Goal: Task Accomplishment & Management: Manage account settings

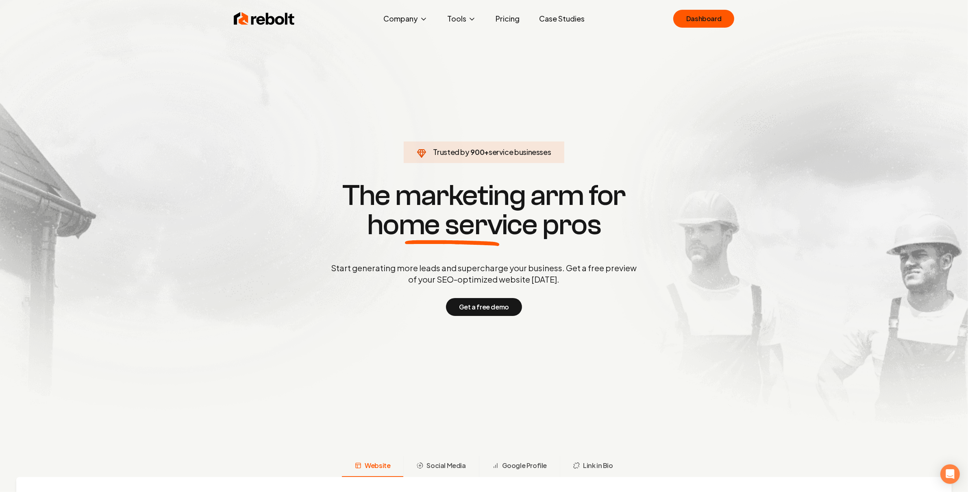
click at [720, 17] on link "Dashboard" at bounding box center [703, 19] width 61 height 18
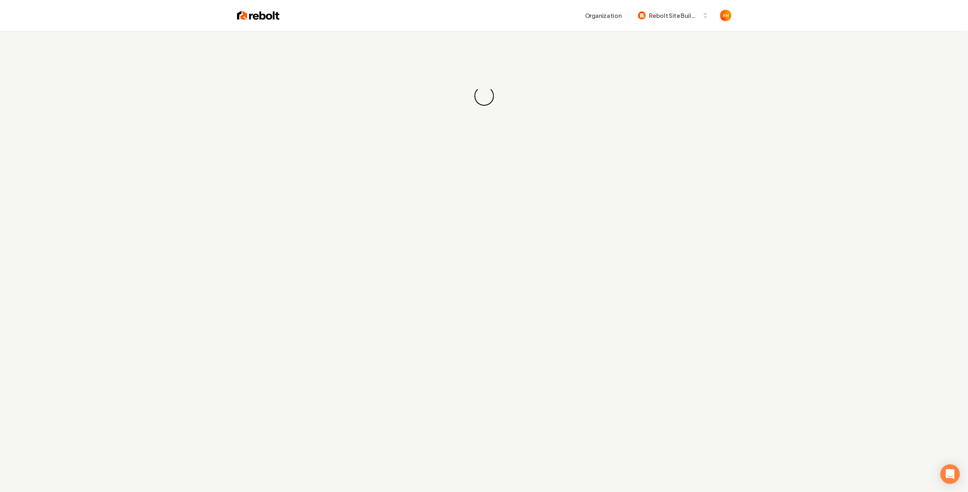
click at [368, 165] on div "Loading... Loading..." at bounding box center [484, 277] width 968 height 492
click at [489, 52] on div "Loading... Loading..." at bounding box center [484, 96] width 968 height 130
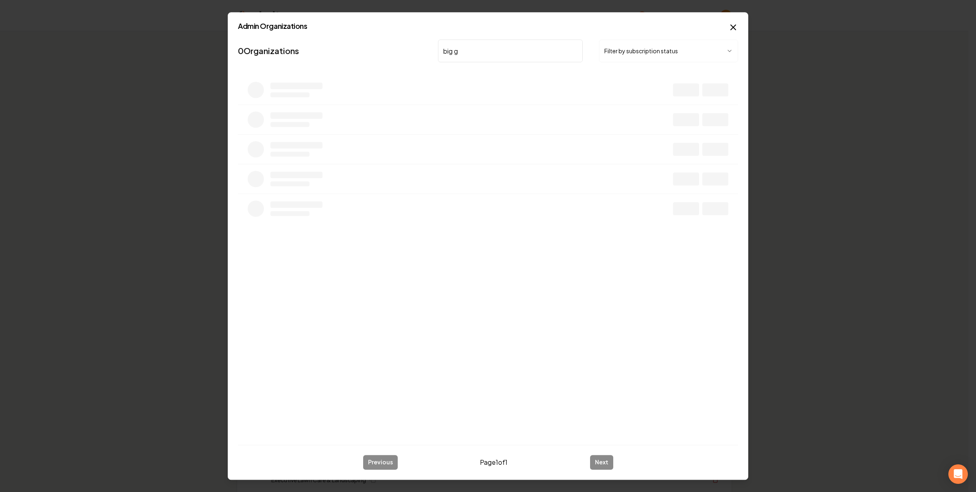
type input "big go"
click at [643, 89] on button "Overview" at bounding box center [640, 93] width 36 height 15
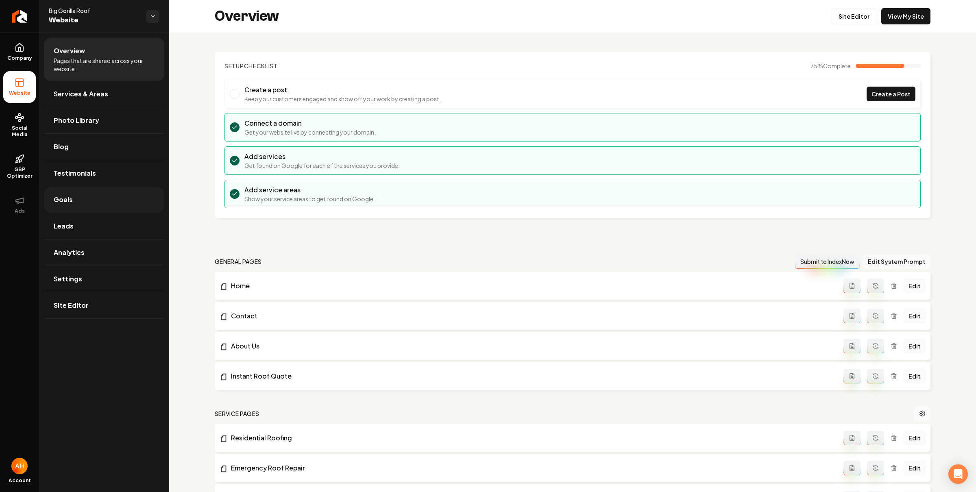
click at [127, 207] on link "Goals" at bounding box center [104, 200] width 120 height 26
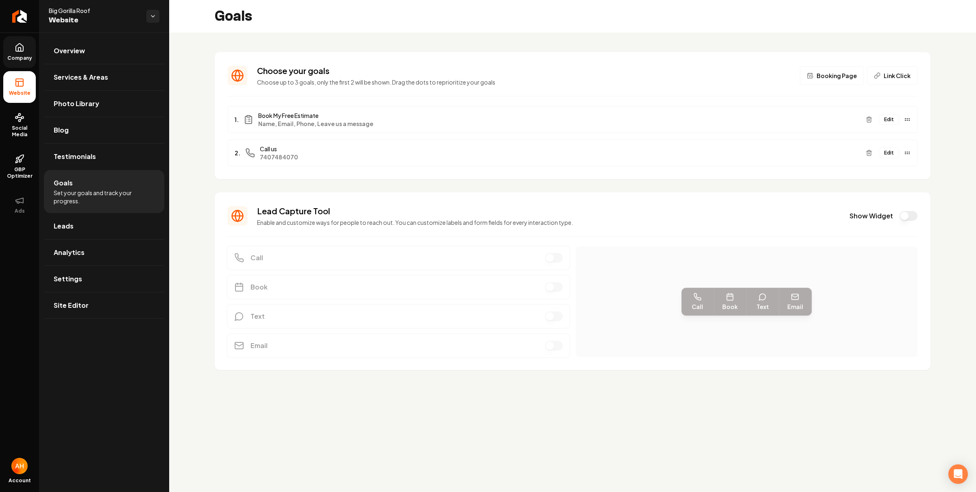
click at [24, 53] on link "Company" at bounding box center [19, 52] width 33 height 32
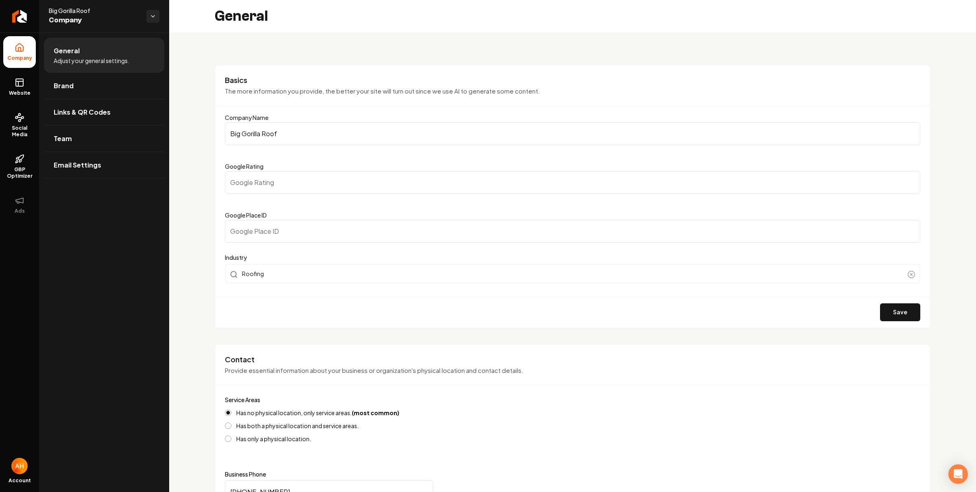
click at [931, 13] on div "General" at bounding box center [572, 16] width 807 height 33
click at [30, 85] on link "Website" at bounding box center [19, 87] width 33 height 32
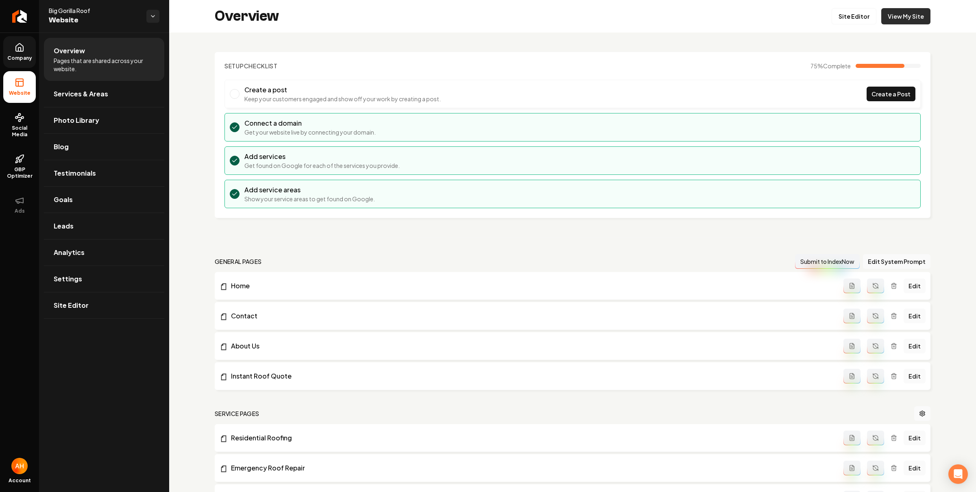
click at [911, 19] on link "View My Site" at bounding box center [905, 16] width 49 height 16
click at [98, 202] on link "Goals" at bounding box center [104, 200] width 120 height 26
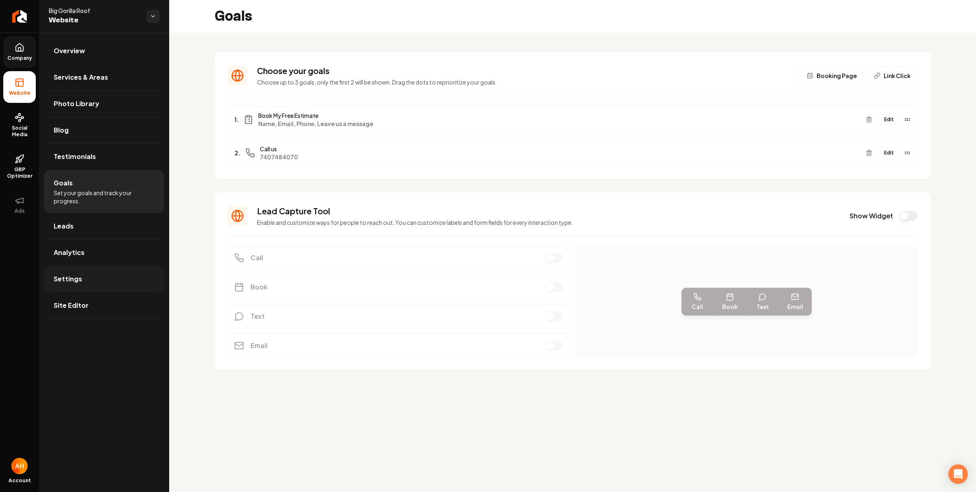
click at [99, 278] on link "Settings" at bounding box center [104, 279] width 120 height 26
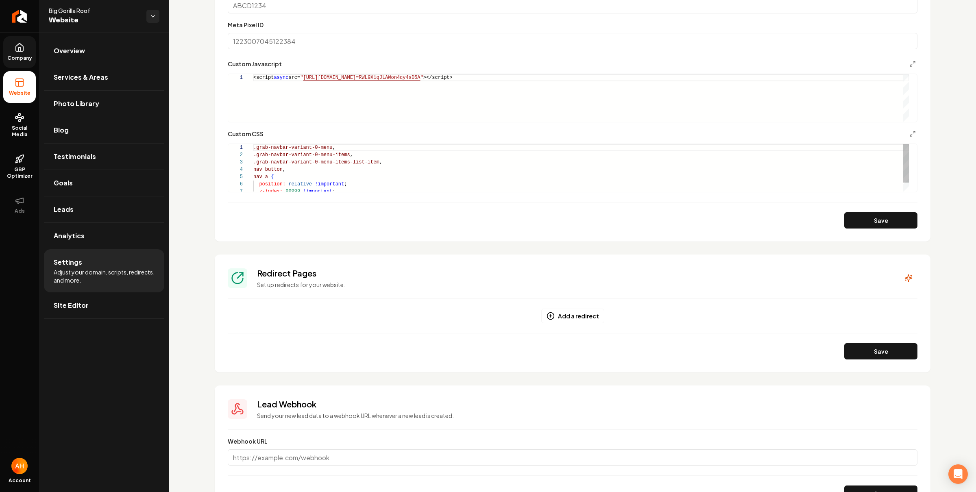
scroll to position [505, 0]
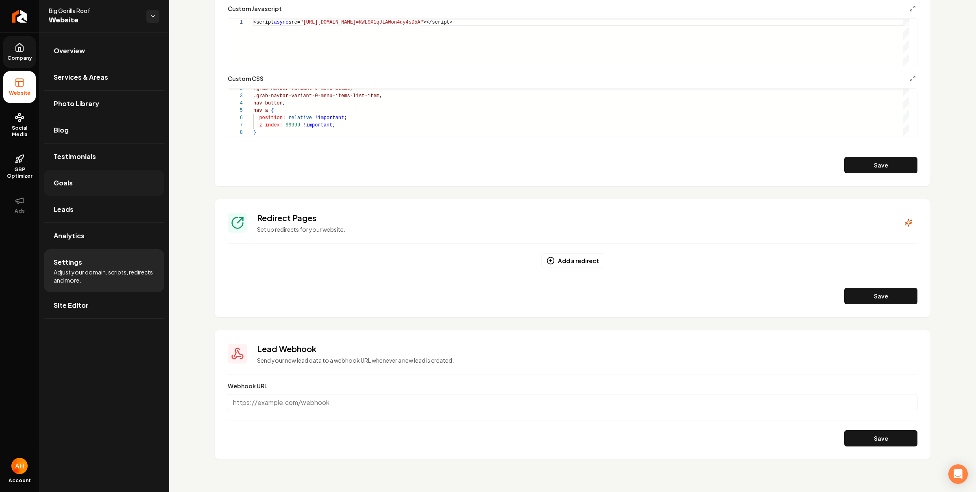
click at [83, 177] on link "Goals" at bounding box center [104, 183] width 120 height 26
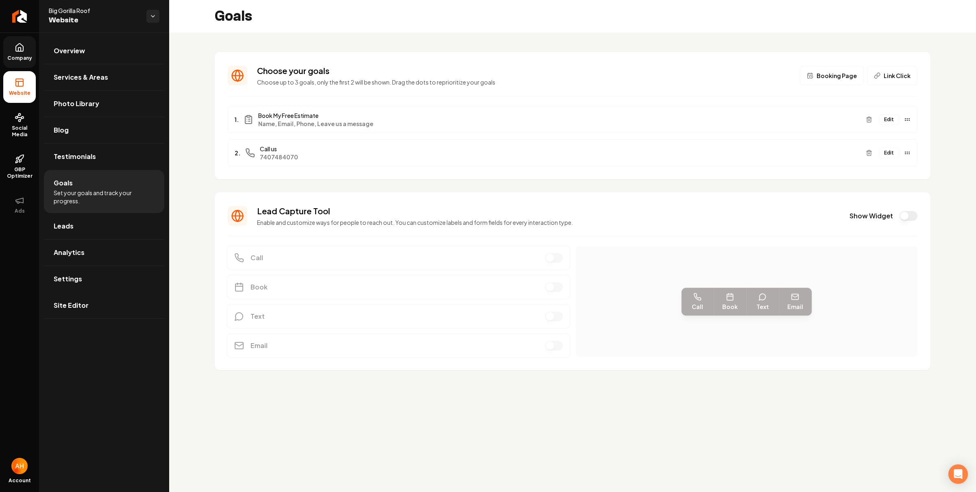
click at [891, 149] on button "Edit" at bounding box center [889, 153] width 20 height 11
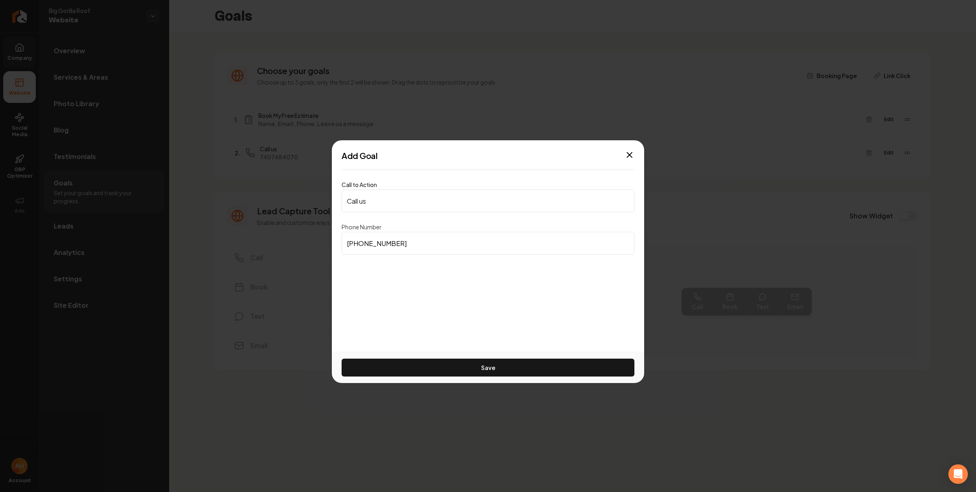
click at [463, 246] on input "[PHONE_NUMBER]" at bounding box center [488, 243] width 293 height 23
paste input "62-6016"
type input "[PHONE_NUMBER]"
click at [463, 364] on button "Save" at bounding box center [488, 368] width 293 height 18
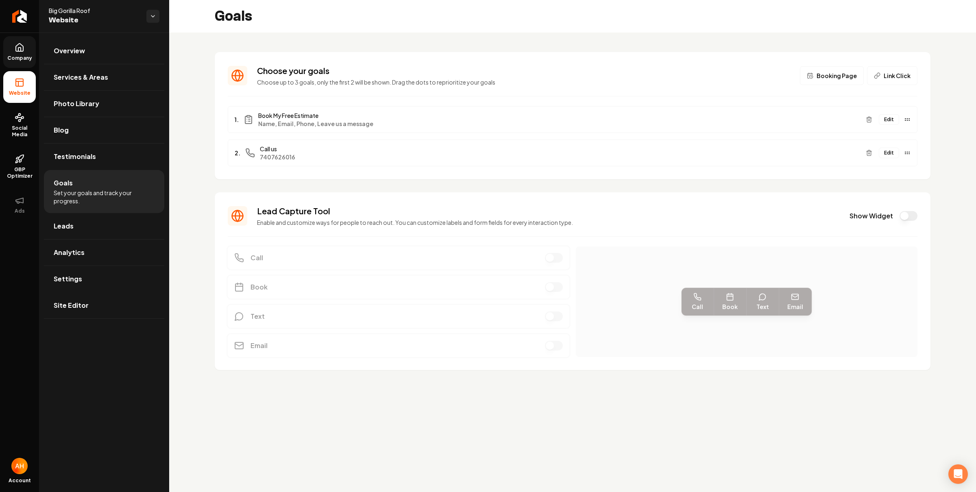
click at [20, 51] on icon at bounding box center [19, 48] width 7 height 8
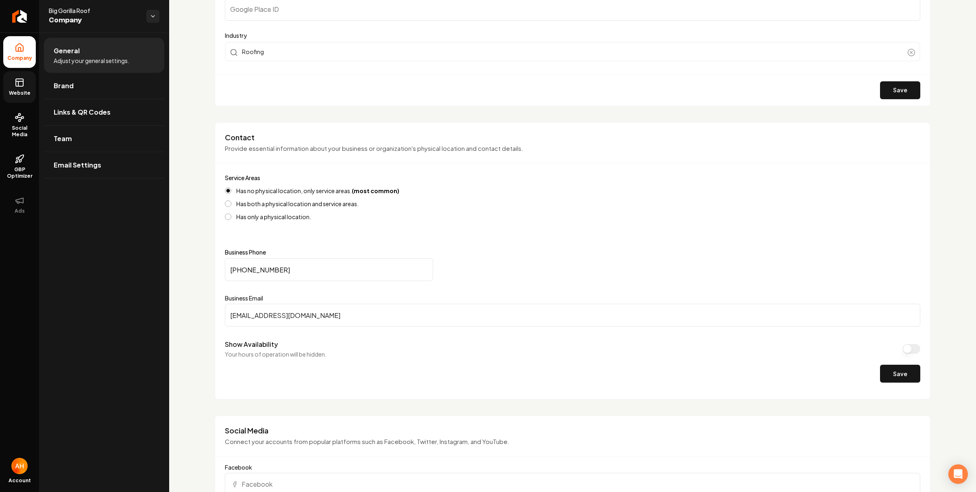
scroll to position [346, 0]
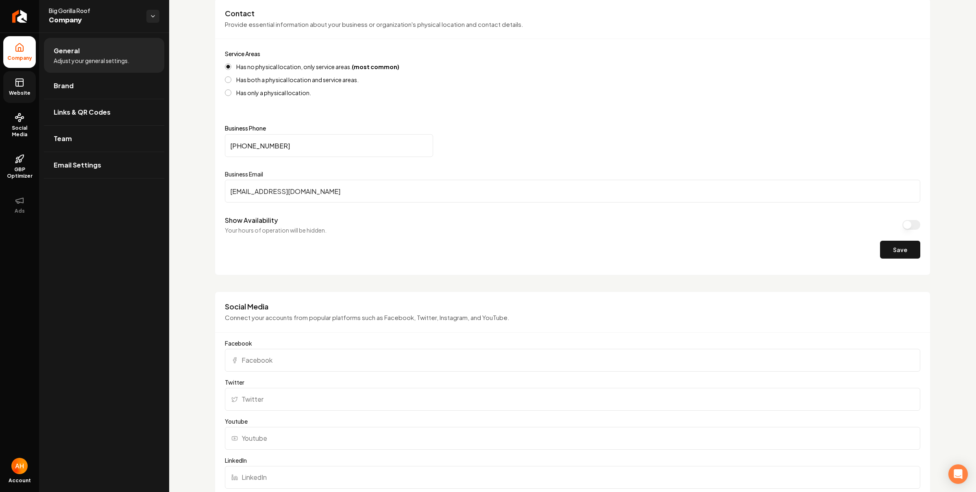
click at [368, 144] on input "[PHONE_NUMBER]" at bounding box center [329, 145] width 208 height 23
paste input "62-6016"
type input "[PHONE_NUMBER]"
click at [888, 248] on button "Save" at bounding box center [900, 250] width 40 height 18
click at [488, 38] on div "Contact Provide essential information about your business or organization's phy…" at bounding box center [572, 24] width 715 height 31
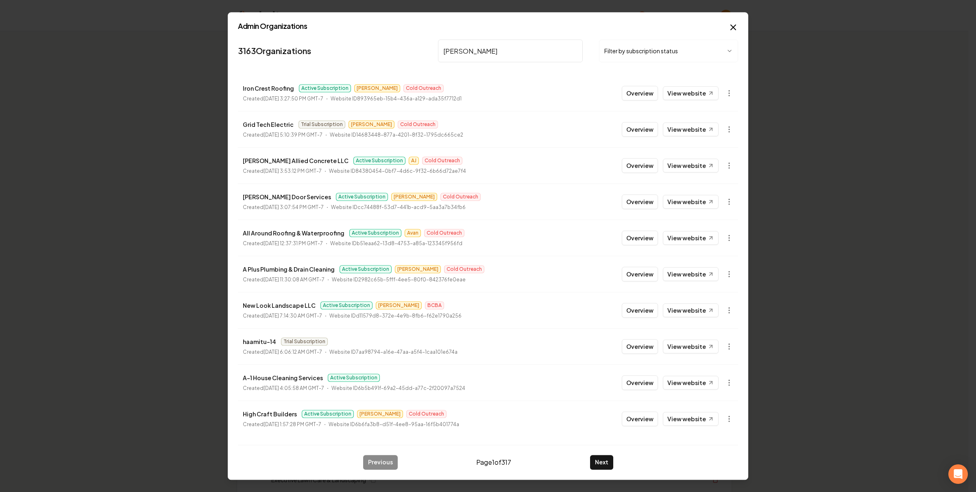
type input "[PERSON_NAME]"
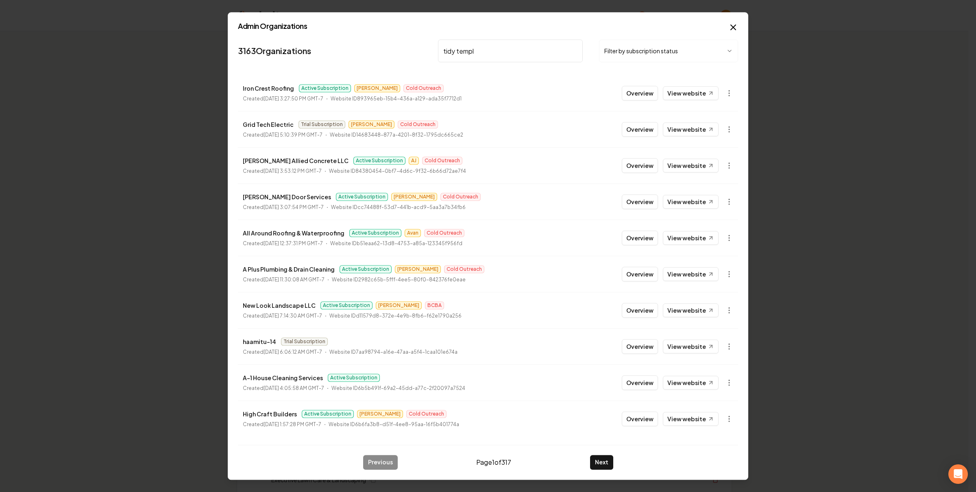
type input "tidy [DEMOGRAPHIC_DATA]"
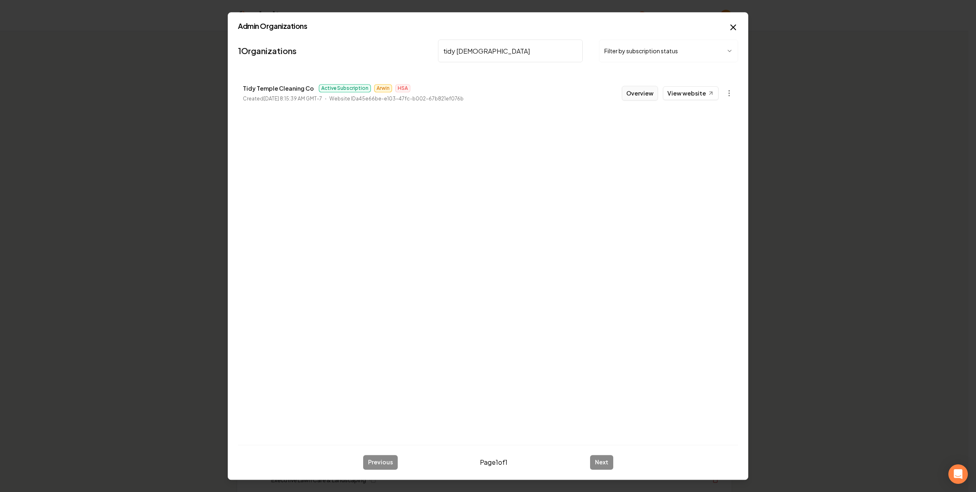
click at [639, 96] on button "Overview" at bounding box center [640, 93] width 36 height 15
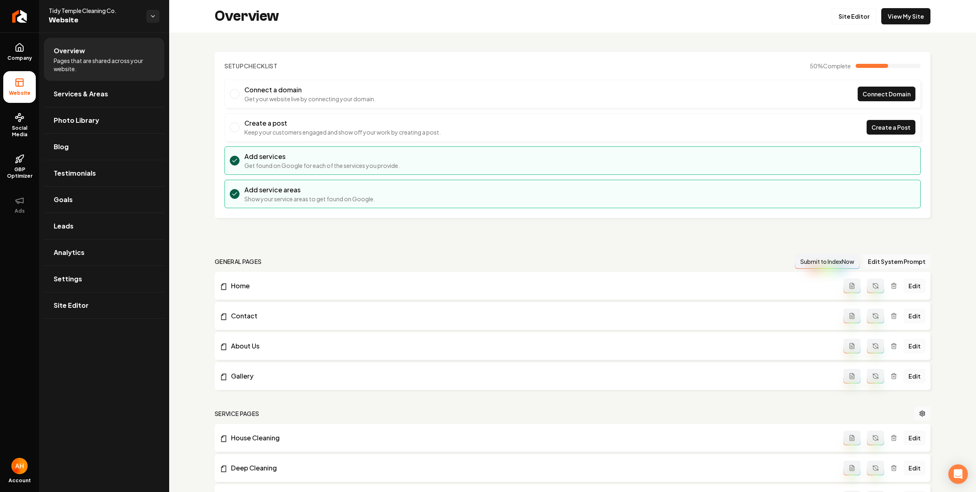
click at [352, 96] on p "Get your website live by connecting your domain." at bounding box center [309, 99] width 131 height 8
click at [100, 99] on link "Services & Areas" at bounding box center [104, 94] width 120 height 26
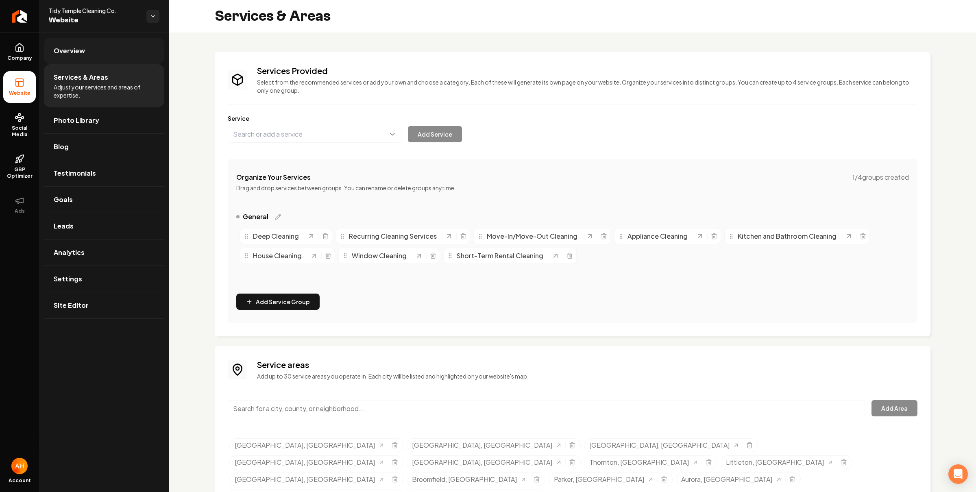
drag, startPoint x: 117, startPoint y: 52, endPoint x: 150, endPoint y: 56, distance: 33.2
click at [117, 52] on link "Overview" at bounding box center [104, 51] width 120 height 26
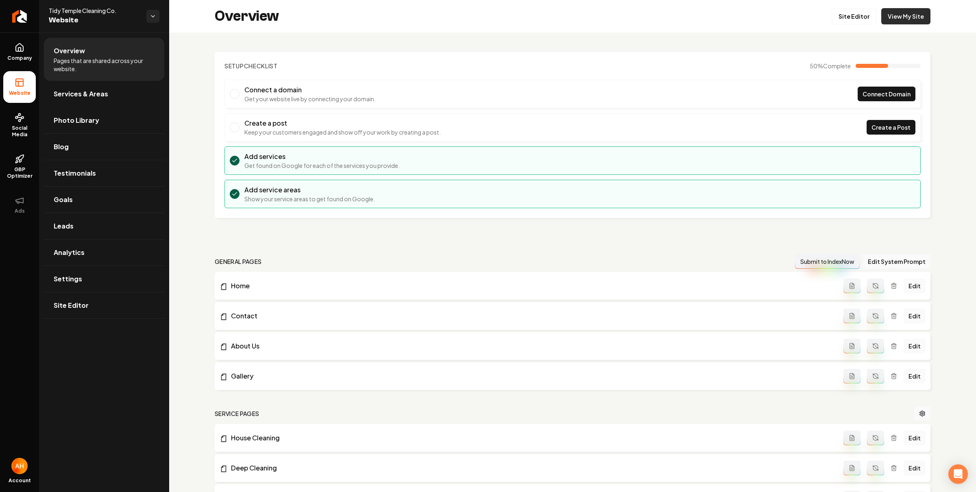
click at [910, 11] on link "View My Site" at bounding box center [905, 16] width 49 height 16
click at [729, 28] on div "Overview Site Editor View My Site" at bounding box center [572, 16] width 807 height 33
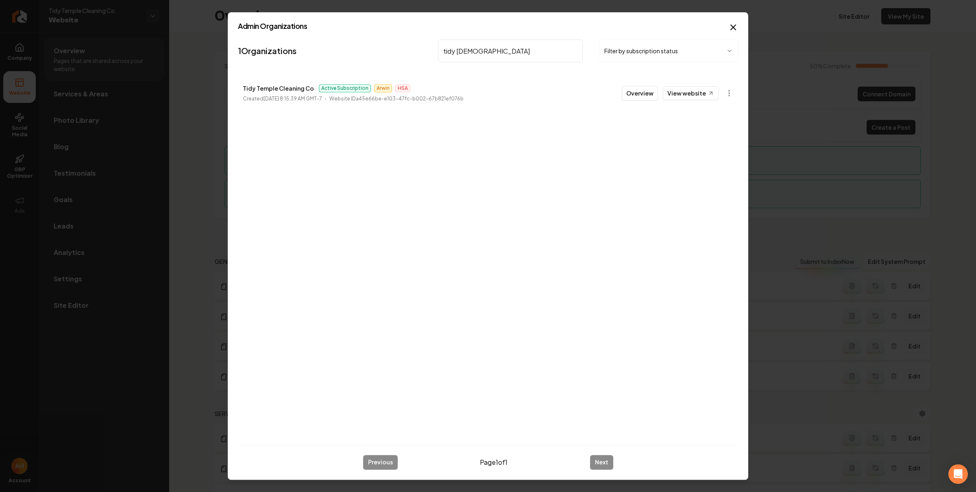
type input "tidy [DEMOGRAPHIC_DATA]"
click at [738, 84] on div "Admin Organizations 1 Organizations tidy temple Filter by subscription status T…" at bounding box center [488, 246] width 520 height 468
click at [730, 92] on body "Company Website Social Media GBP Optimizer Ads Account Tidy Temple Cleaning Co.…" at bounding box center [488, 246] width 976 height 492
click at [721, 162] on link "View in Stripe" at bounding box center [709, 163] width 52 height 13
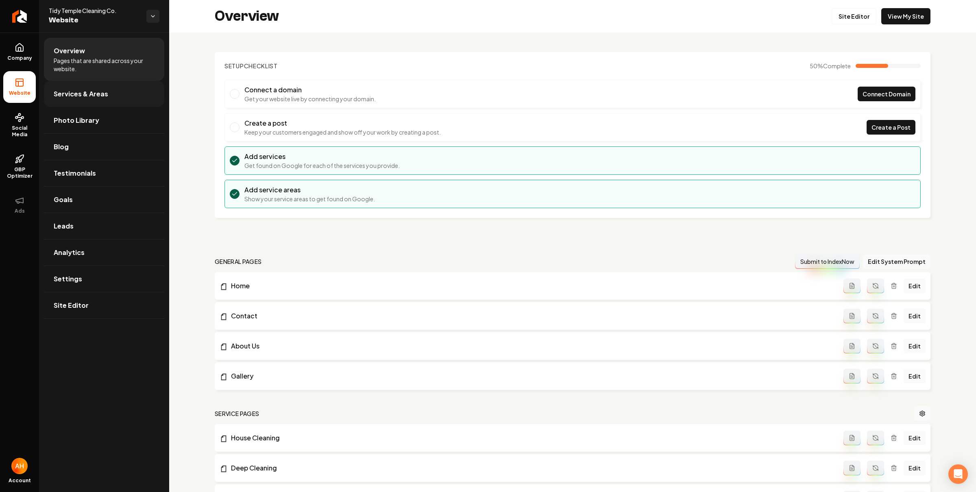
click at [91, 93] on span "Services & Areas" at bounding box center [81, 94] width 54 height 10
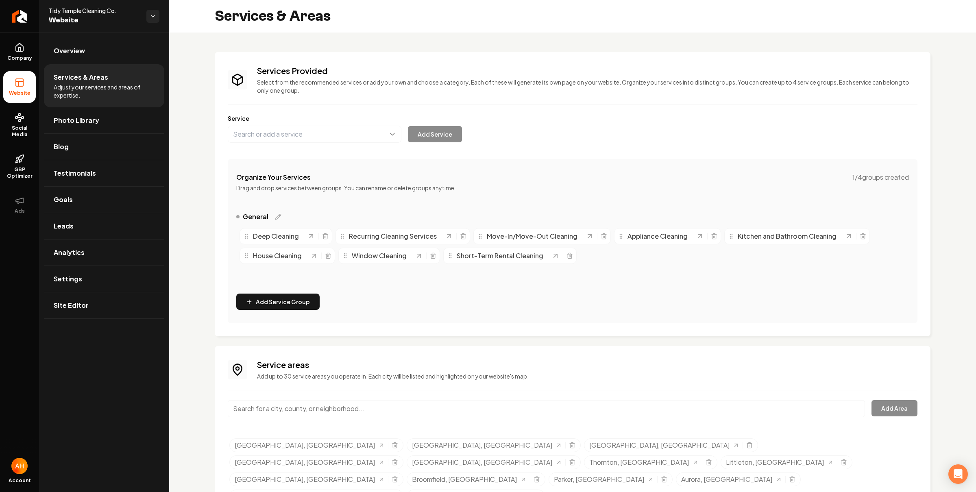
scroll to position [13, 0]
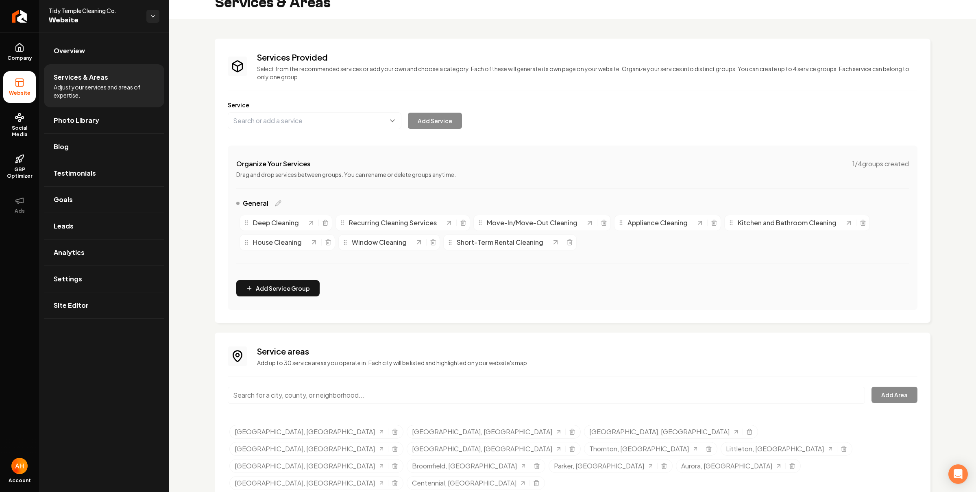
click at [392, 398] on input "Main content area" at bounding box center [546, 395] width 637 height 17
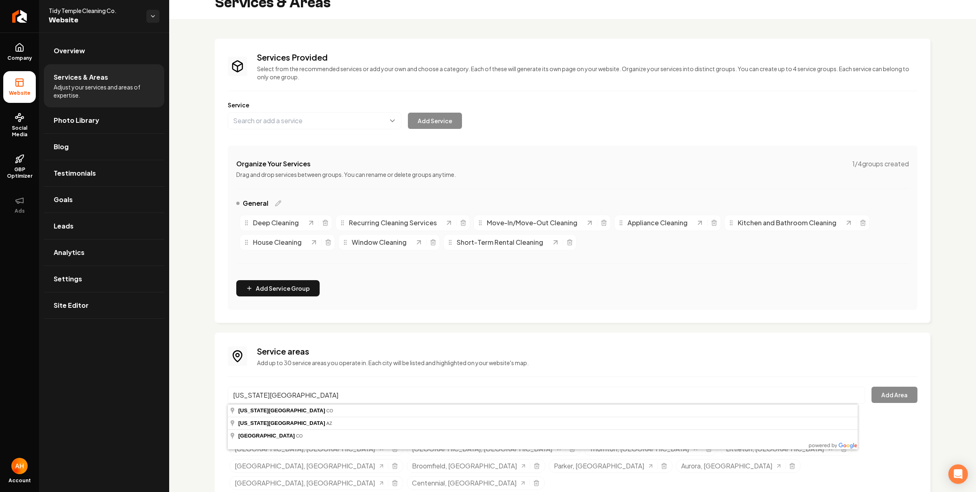
type input "[US_STATE][GEOGRAPHIC_DATA], [GEOGRAPHIC_DATA]"
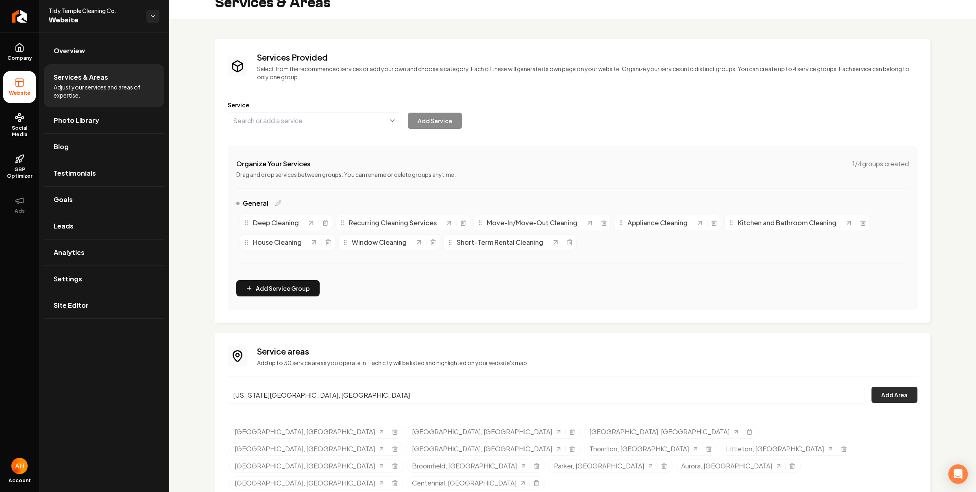
click at [881, 391] on button "Add Area" at bounding box center [894, 395] width 46 height 16
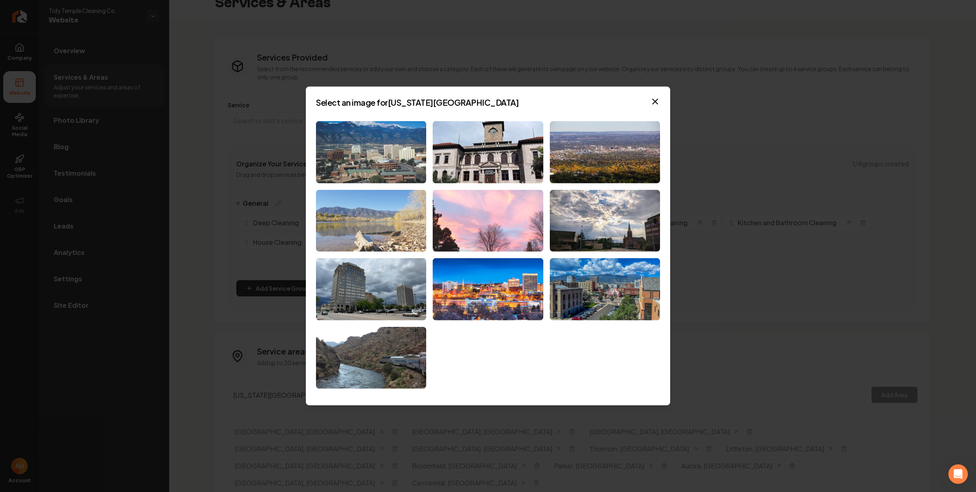
click at [391, 206] on img at bounding box center [371, 220] width 110 height 62
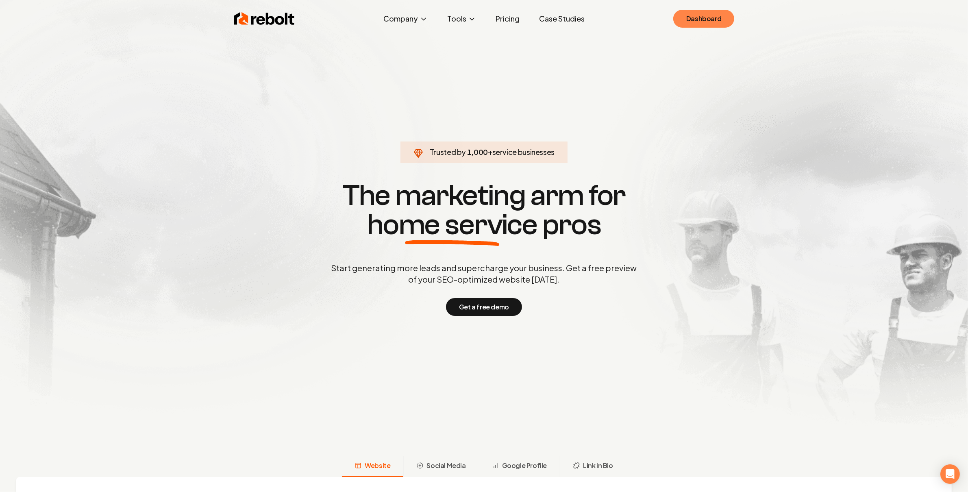
click at [707, 23] on link "Dashboard" at bounding box center [703, 19] width 61 height 18
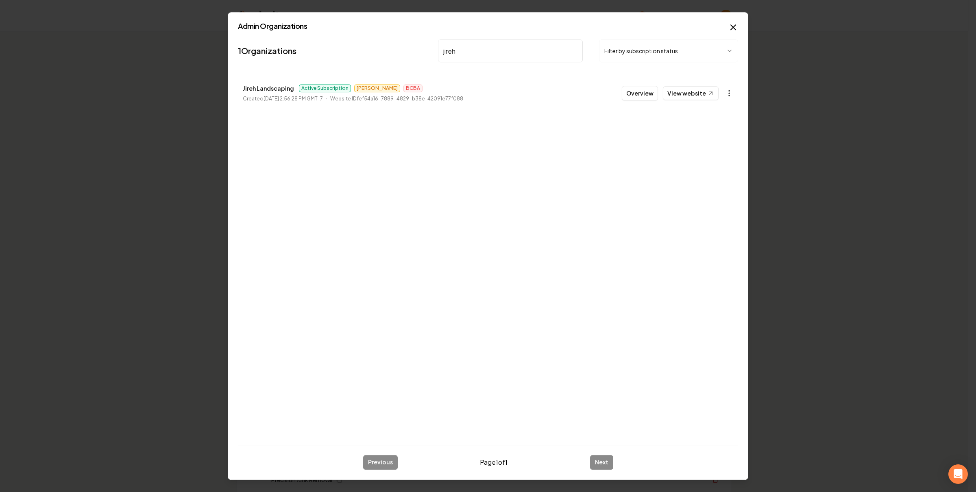
click at [729, 97] on icon "button" at bounding box center [729, 93] width 8 height 8
click at [719, 166] on link "View in Stripe" at bounding box center [709, 163] width 52 height 13
drag, startPoint x: 521, startPoint y: 46, endPoint x: 534, endPoint y: 65, distance: 23.8
click at [520, 47] on input "jireh" at bounding box center [510, 50] width 145 height 23
type input "elevation earth"
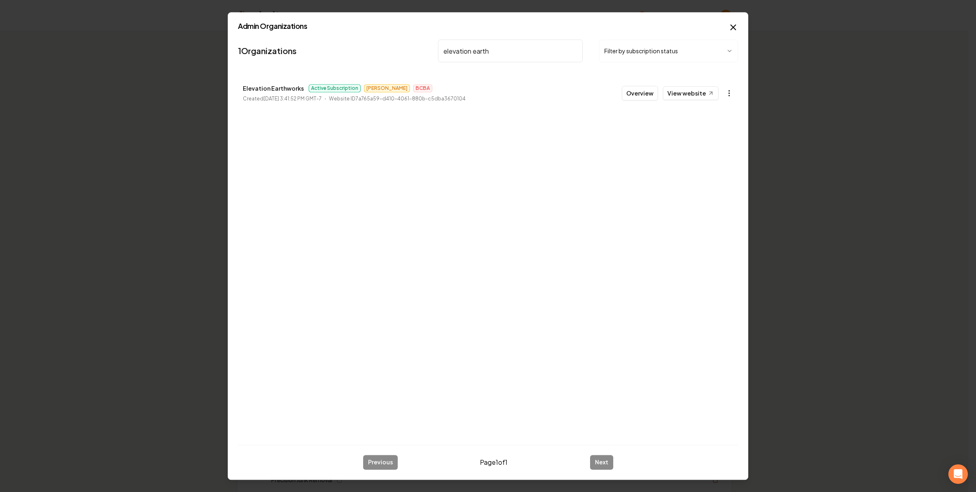
click at [729, 91] on icon "button" at bounding box center [729, 93] width 8 height 8
click at [726, 165] on link "View in Stripe" at bounding box center [709, 163] width 52 height 13
